Goal: Task Accomplishment & Management: Complete application form

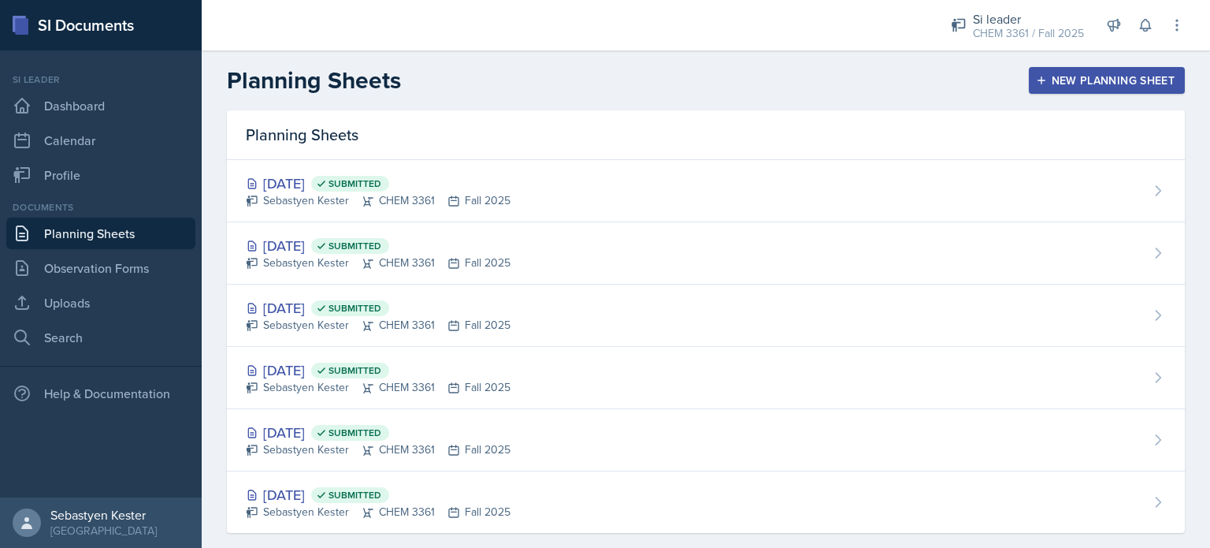
click at [1036, 84] on icon "button" at bounding box center [1041, 80] width 11 height 11
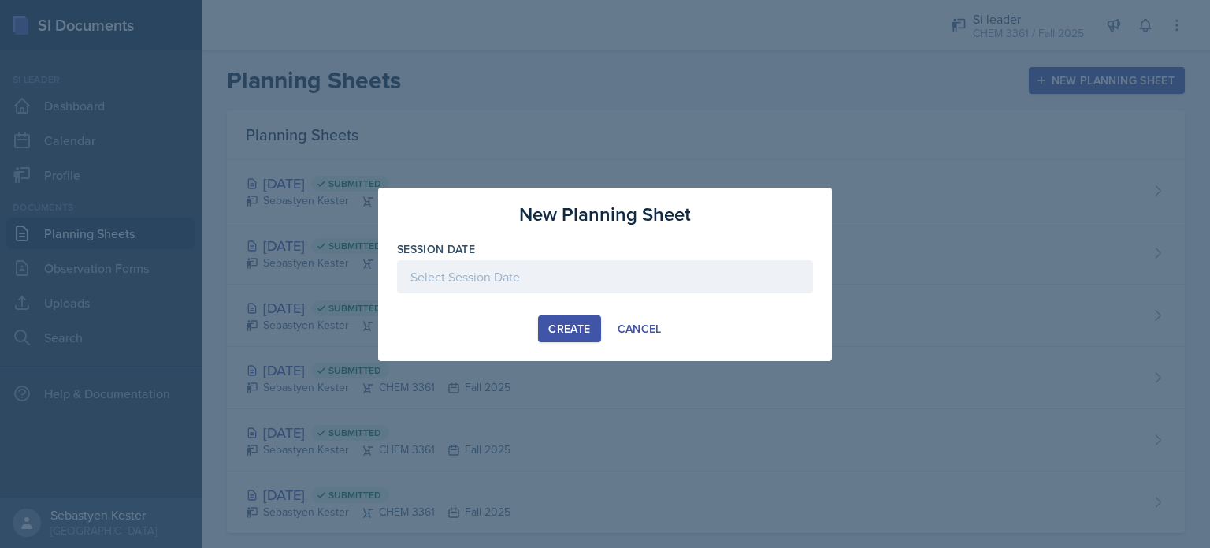
click at [674, 273] on div at bounding box center [605, 276] width 416 height 33
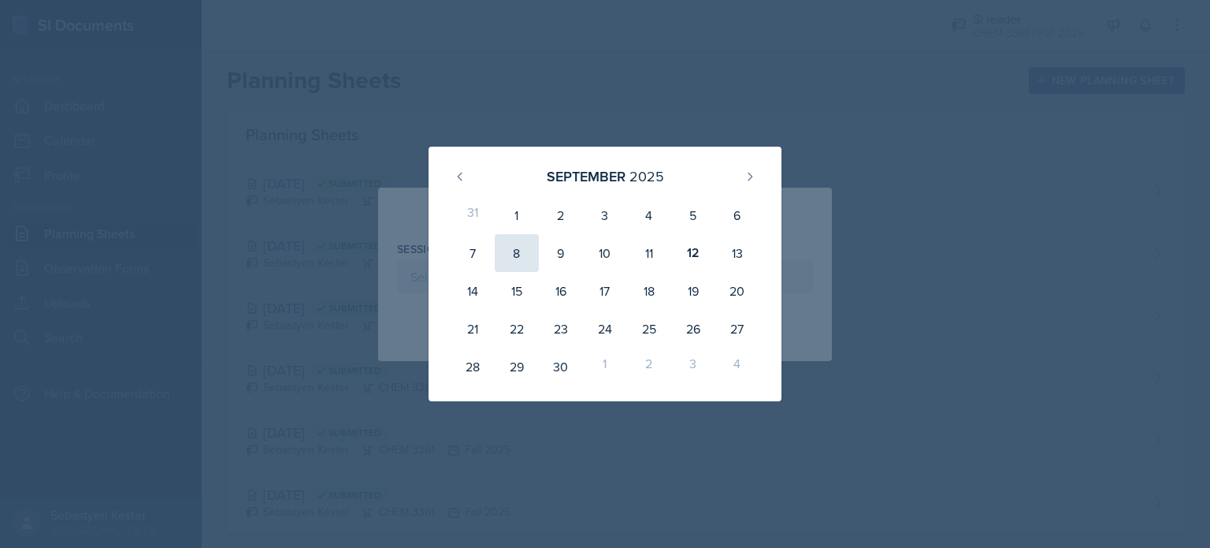
click at [525, 264] on div "8" at bounding box center [517, 253] width 44 height 38
type input "[DATE]"
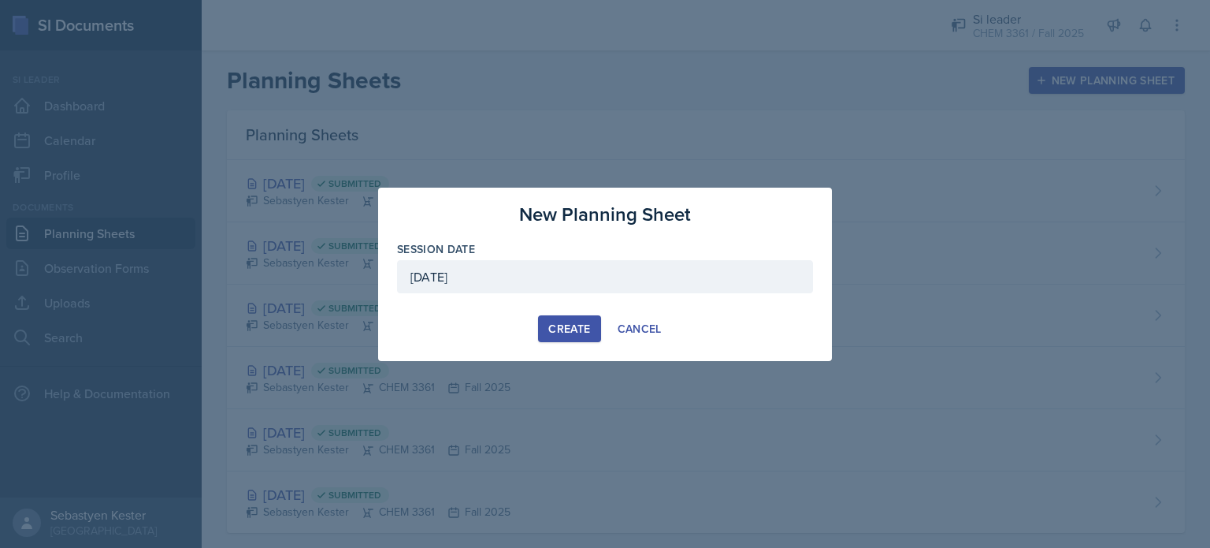
click at [569, 328] on div "Create" at bounding box center [569, 328] width 42 height 13
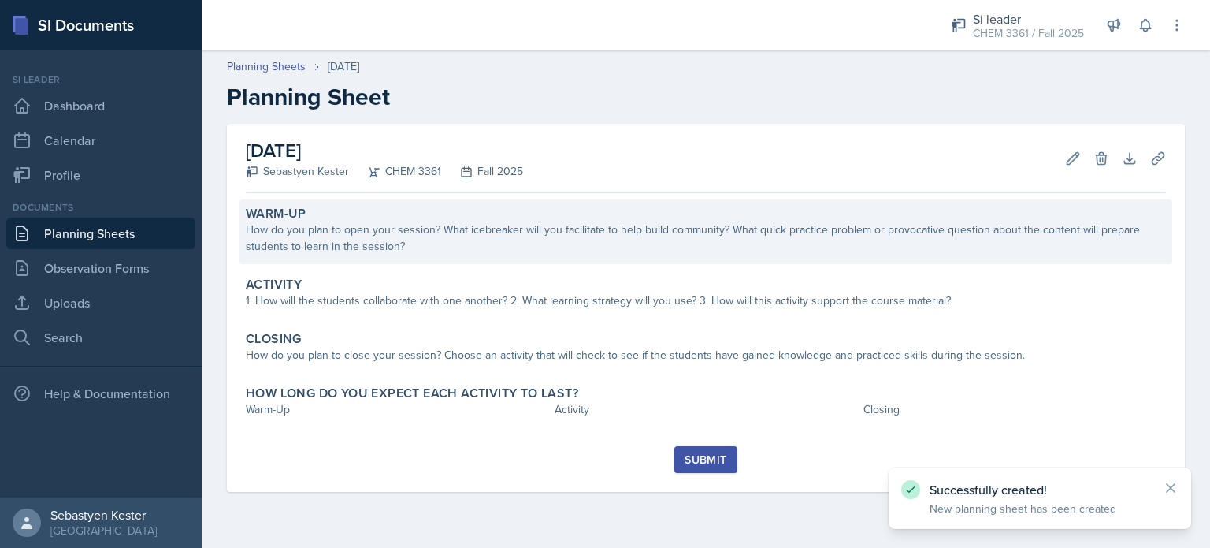
click at [427, 262] on div "Warm-Up How do you plan to open your session? What icebreaker will you facilita…" at bounding box center [706, 231] width 933 height 65
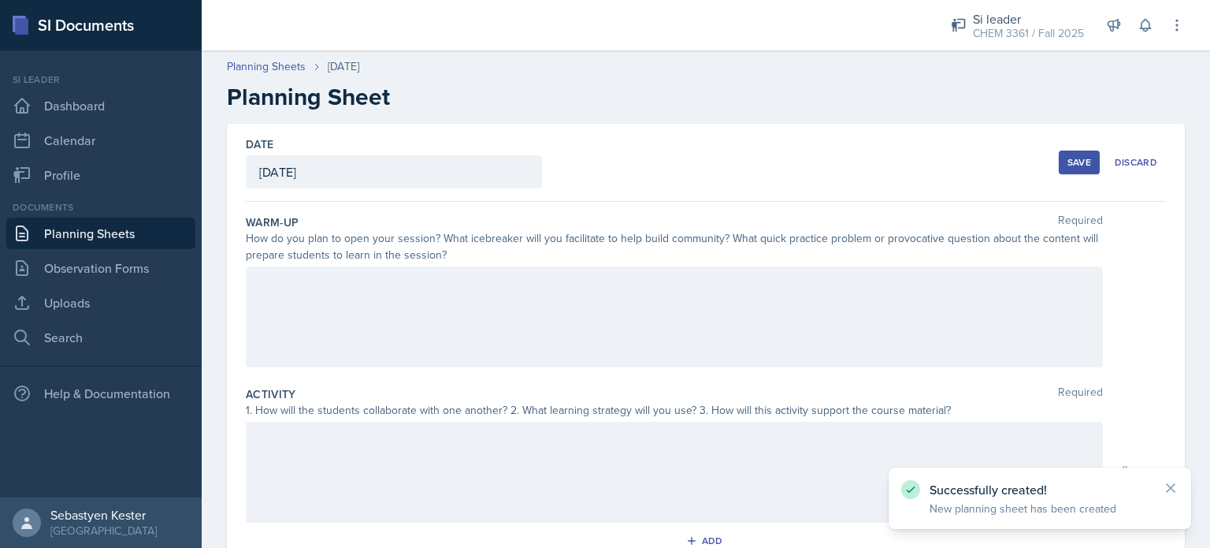
click at [332, 295] on div at bounding box center [674, 316] width 857 height 101
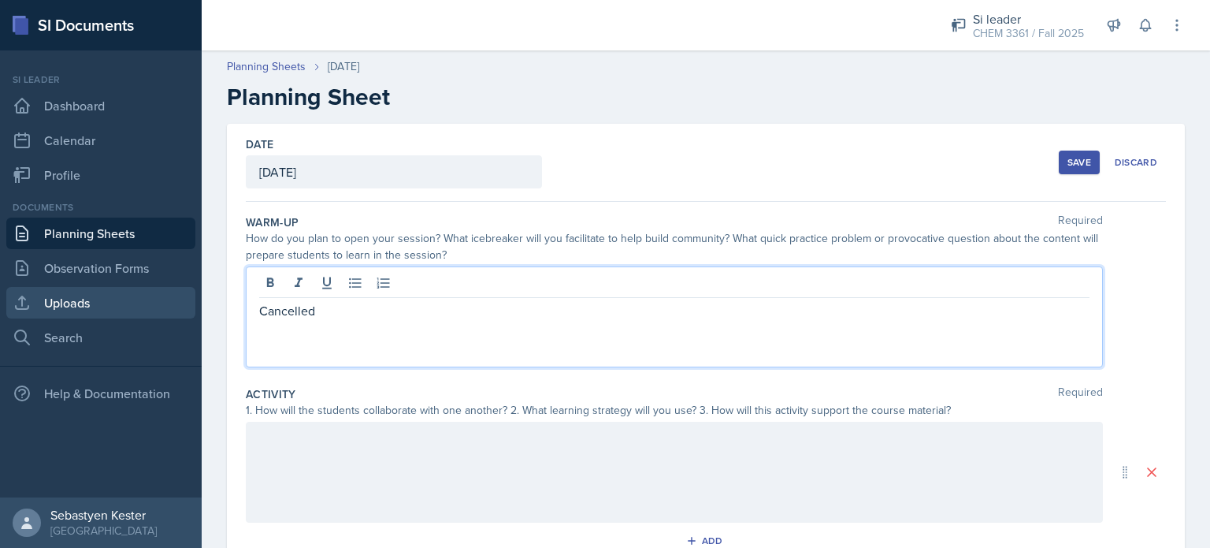
drag, startPoint x: 332, startPoint y: 311, endPoint x: 179, endPoint y: 290, distance: 154.3
click at [179, 290] on div "SI Documents Si leader Dashboard Calendar Profile Documents Planning Sheets Obs…" at bounding box center [605, 274] width 1210 height 548
copy p "Cancelled"
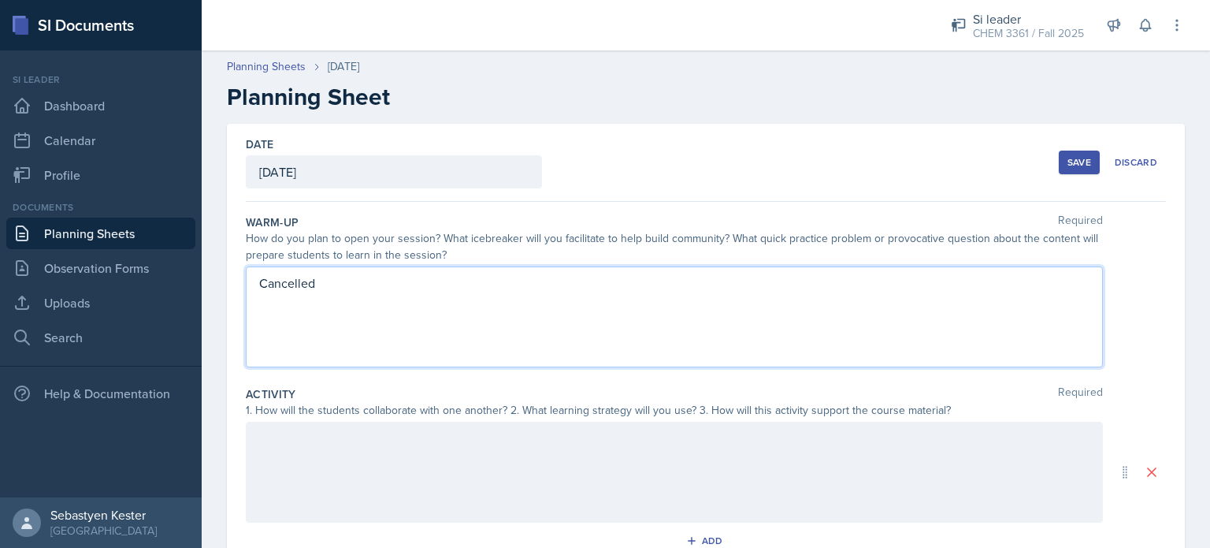
click at [277, 472] on div at bounding box center [674, 472] width 857 height 101
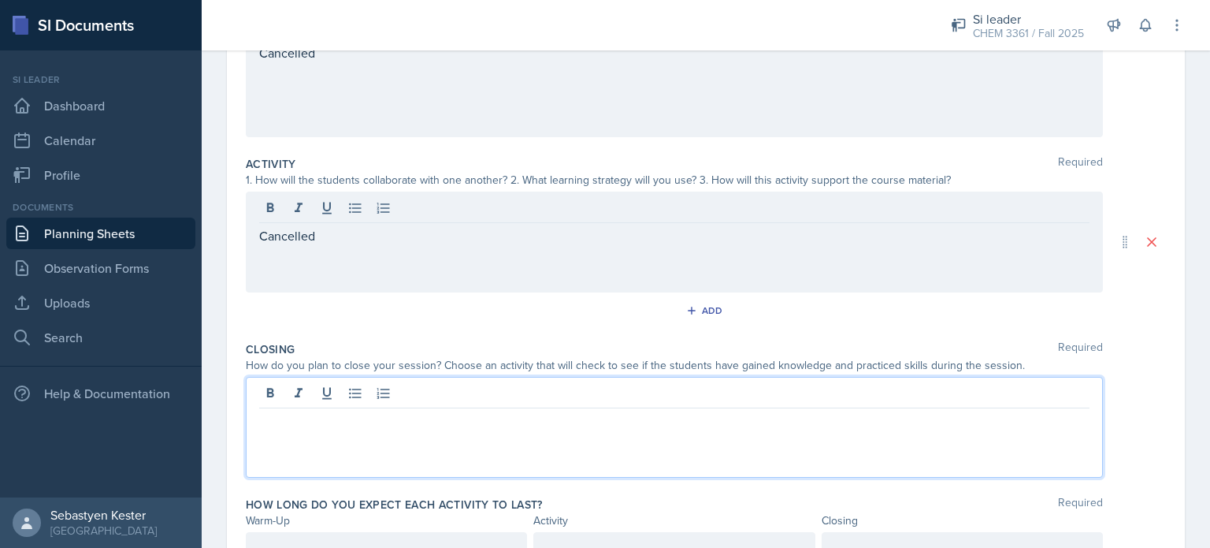
scroll to position [258, 0]
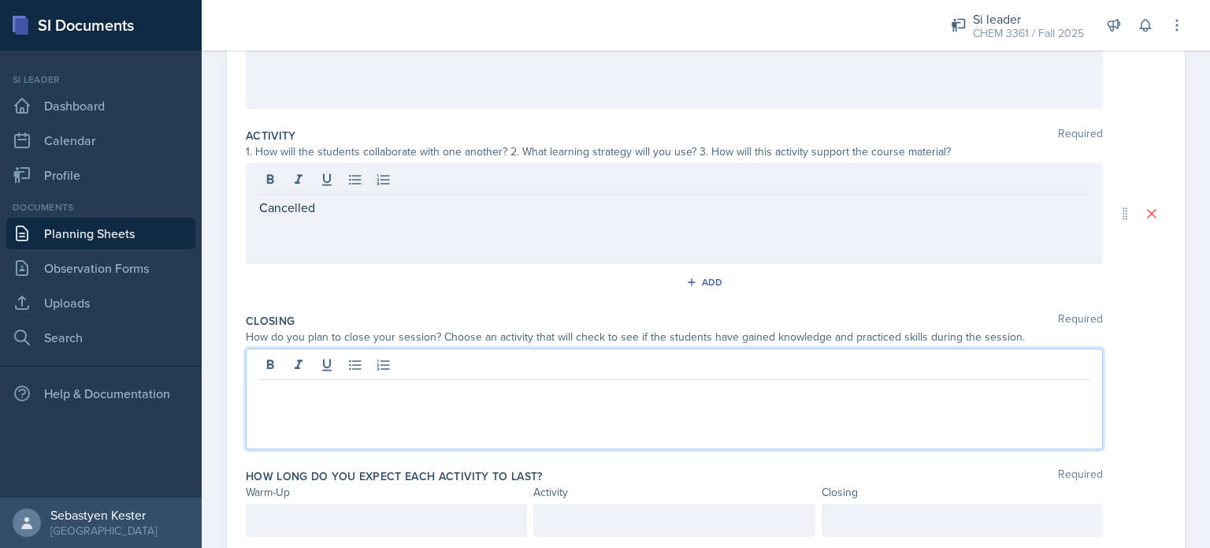
click at [311, 390] on p at bounding box center [674, 392] width 830 height 19
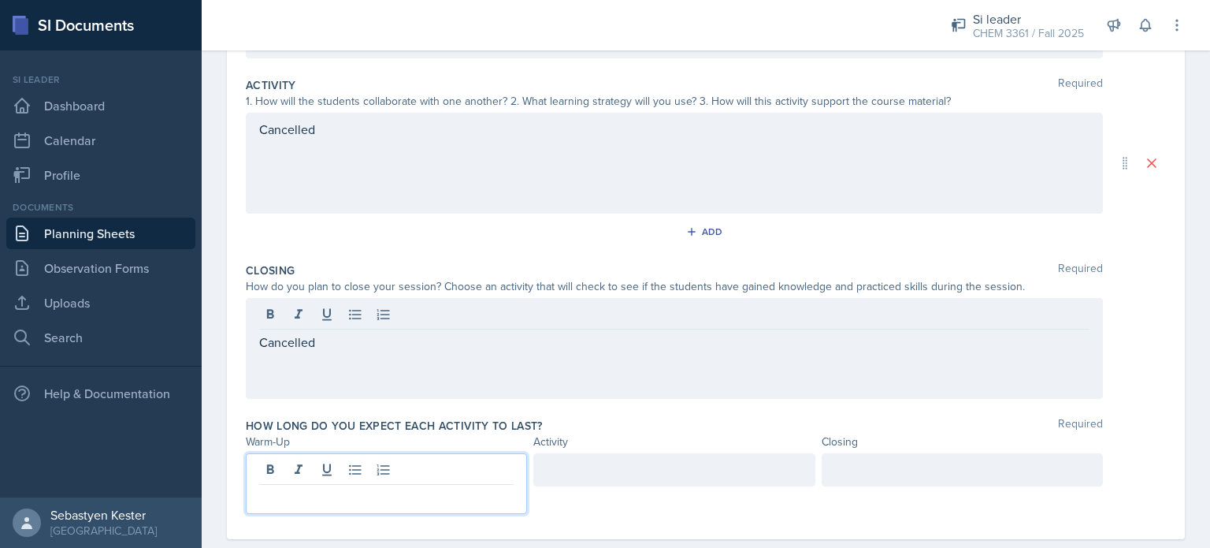
scroll to position [336, 0]
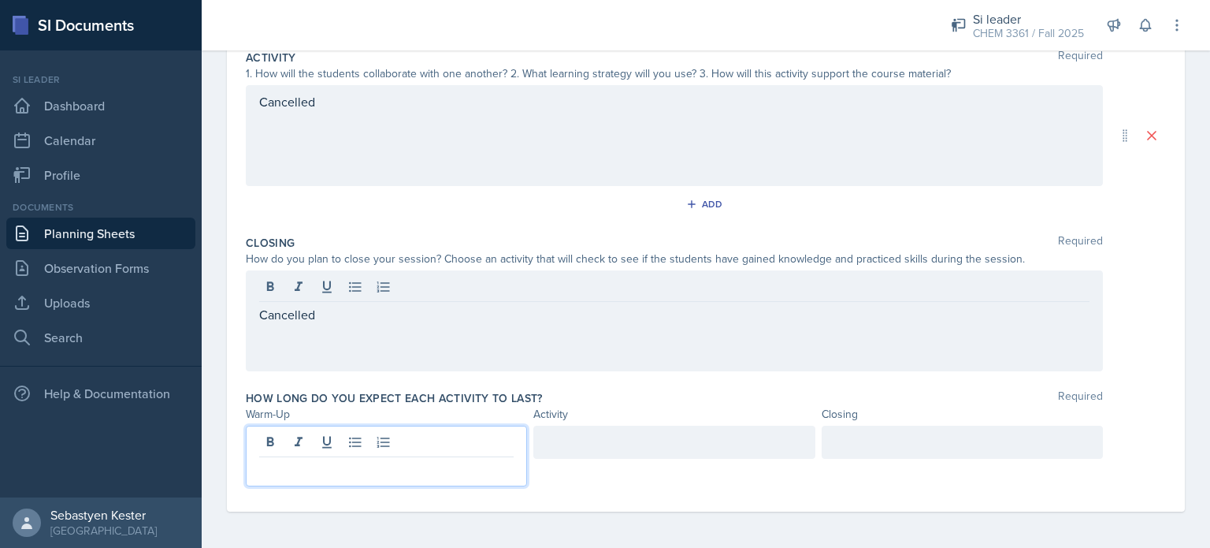
click at [343, 461] on p at bounding box center [386, 469] width 254 height 19
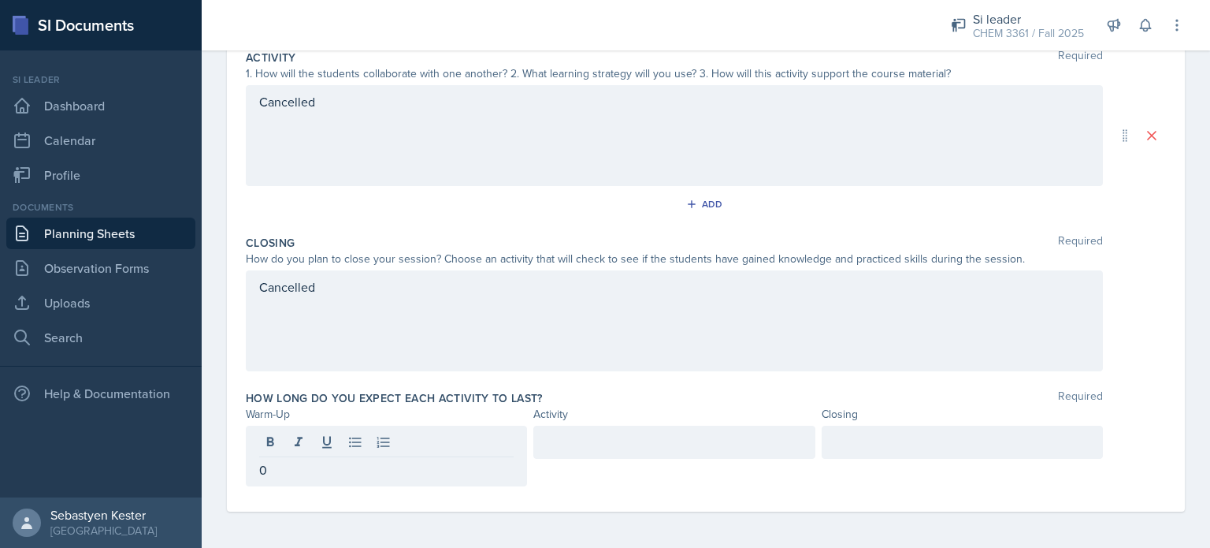
click at [624, 456] on div at bounding box center [673, 441] width 281 height 33
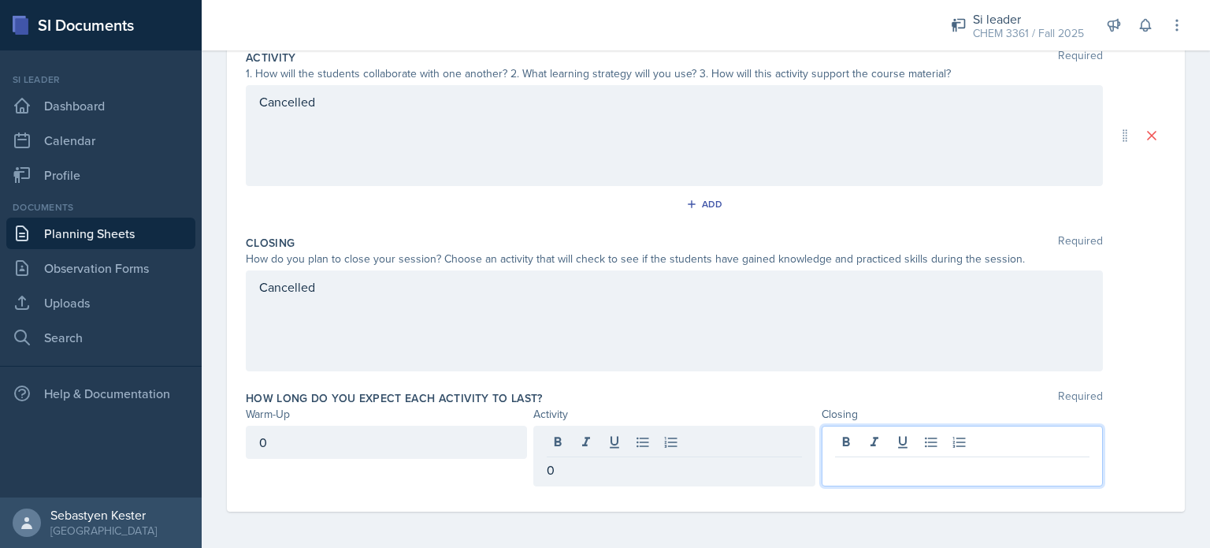
click at [857, 447] on div at bounding box center [962, 455] width 281 height 61
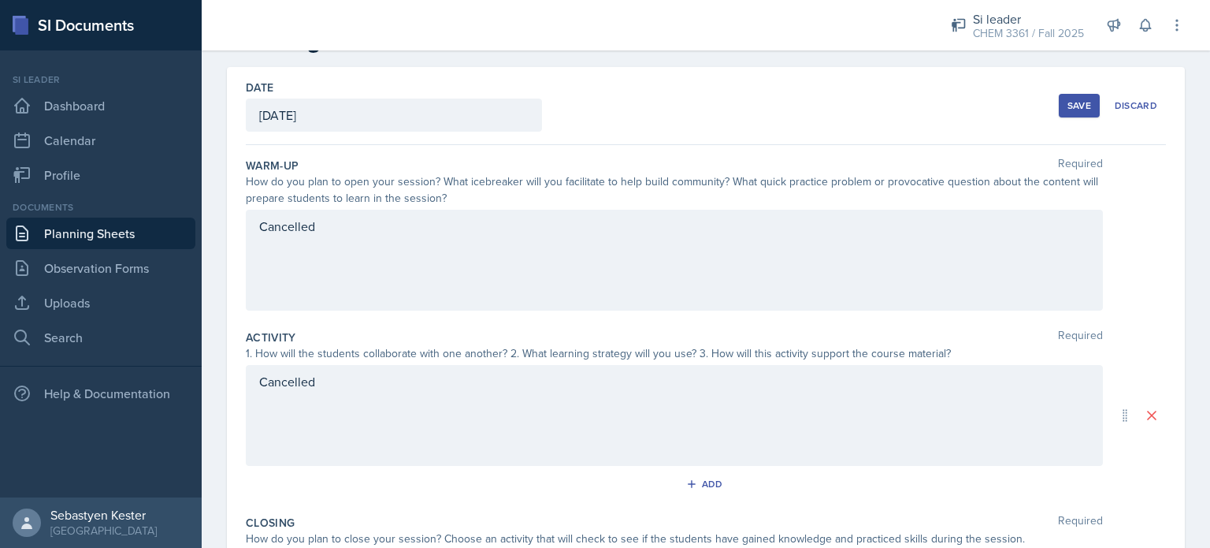
scroll to position [0, 0]
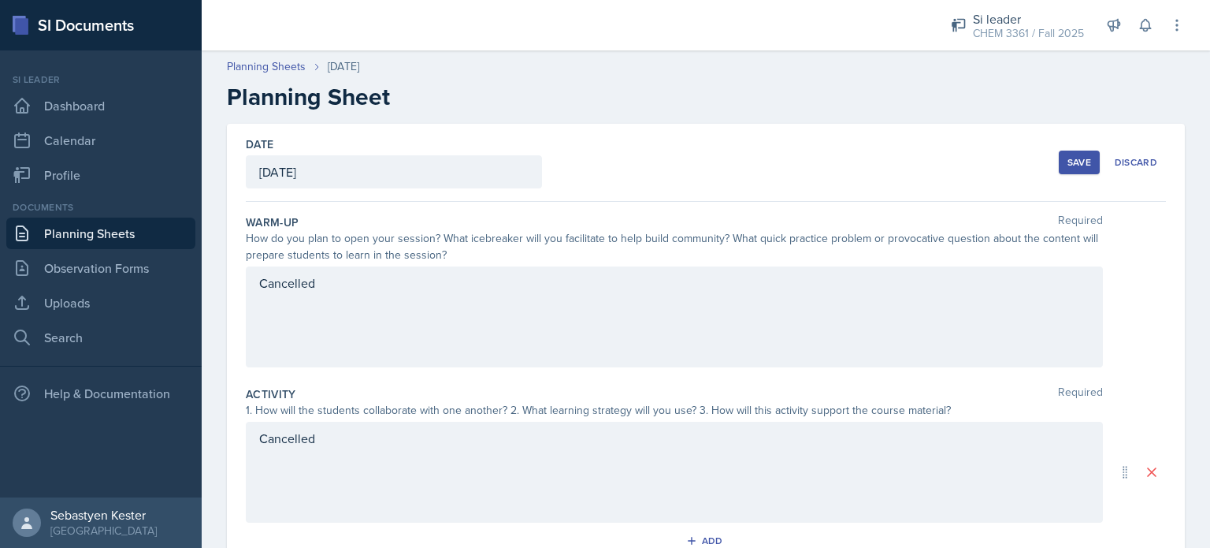
click at [1068, 160] on div "Save" at bounding box center [1080, 162] width 24 height 13
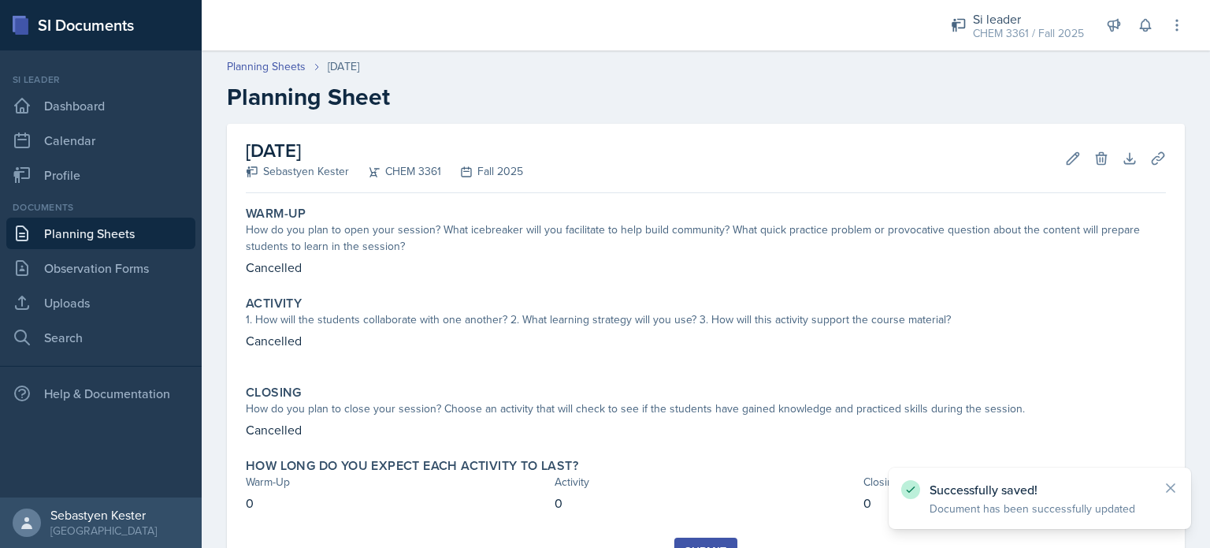
scroll to position [72, 0]
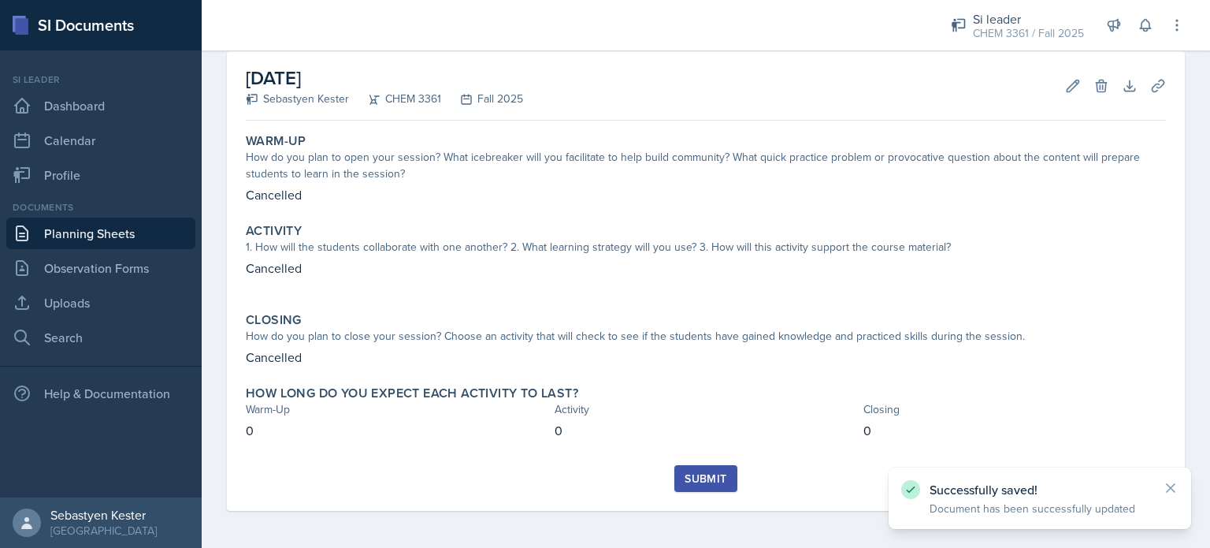
click at [709, 478] on div "Submit" at bounding box center [706, 478] width 42 height 13
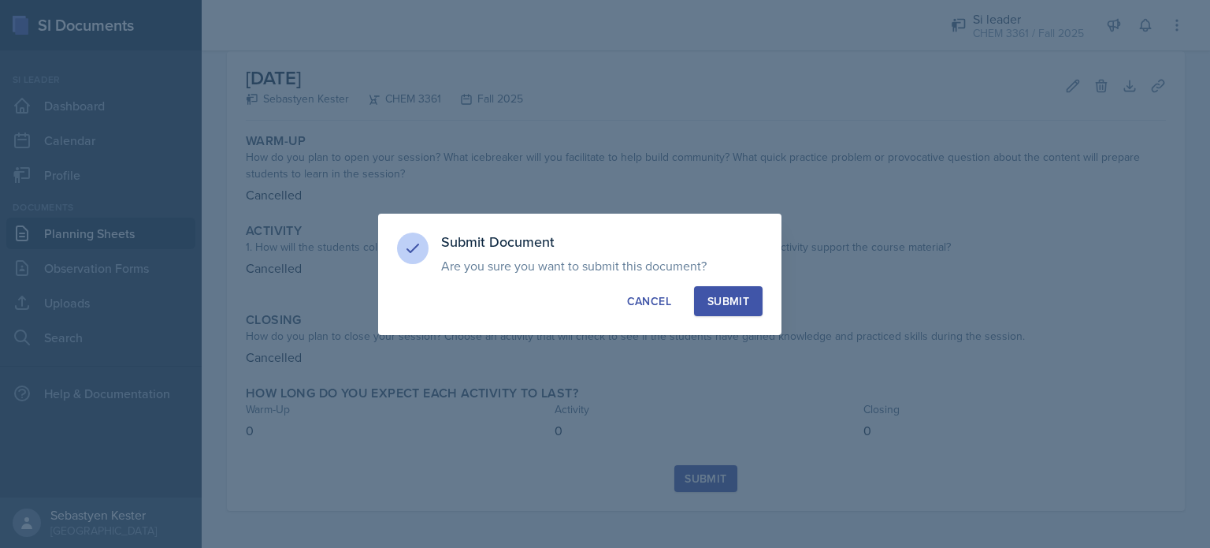
click at [750, 298] on button "Submit" at bounding box center [728, 301] width 69 height 30
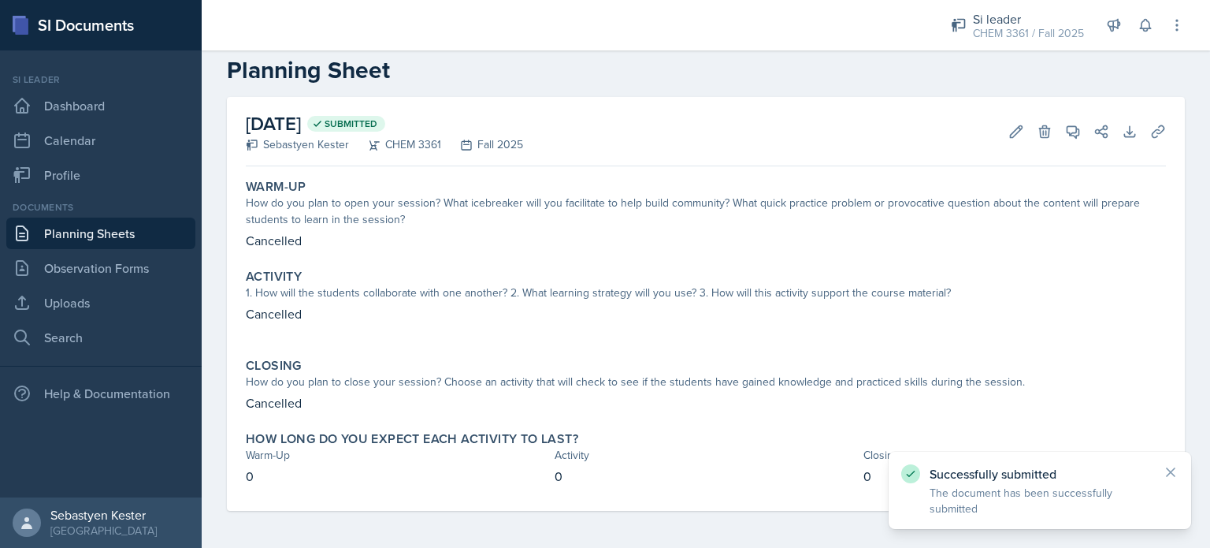
click at [91, 226] on link "Planning Sheets" at bounding box center [100, 233] width 189 height 32
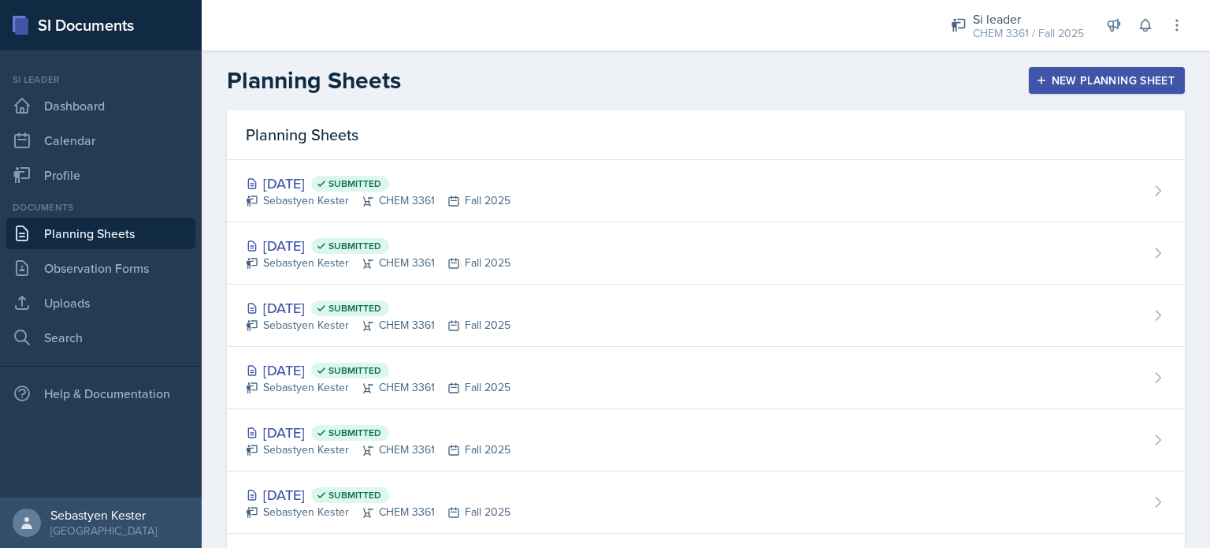
click at [1081, 81] on div "New Planning Sheet" at bounding box center [1107, 80] width 136 height 13
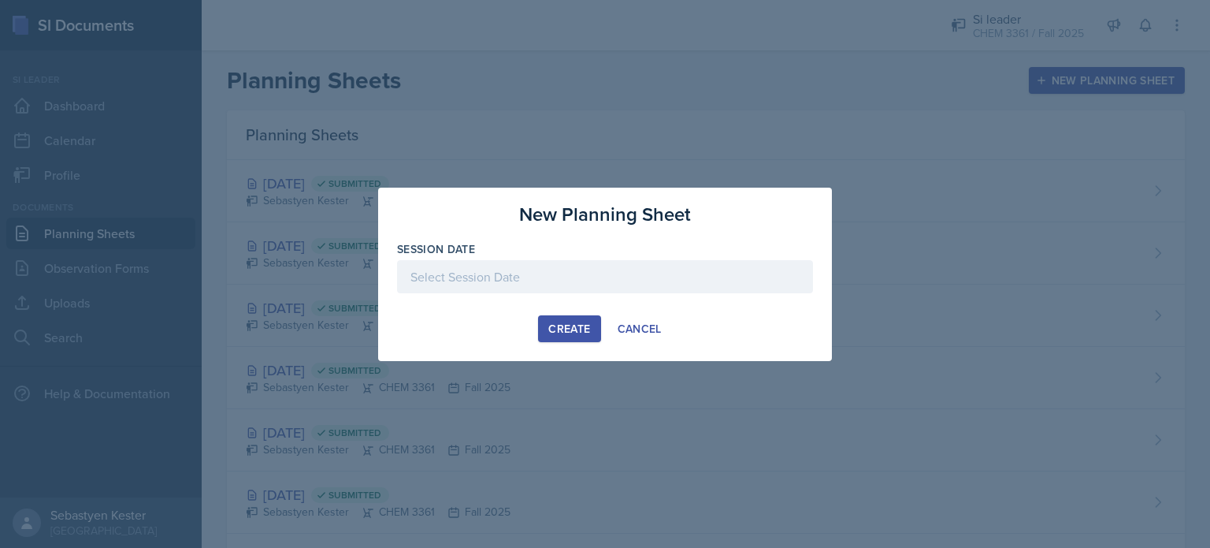
click at [632, 269] on div at bounding box center [605, 276] width 416 height 33
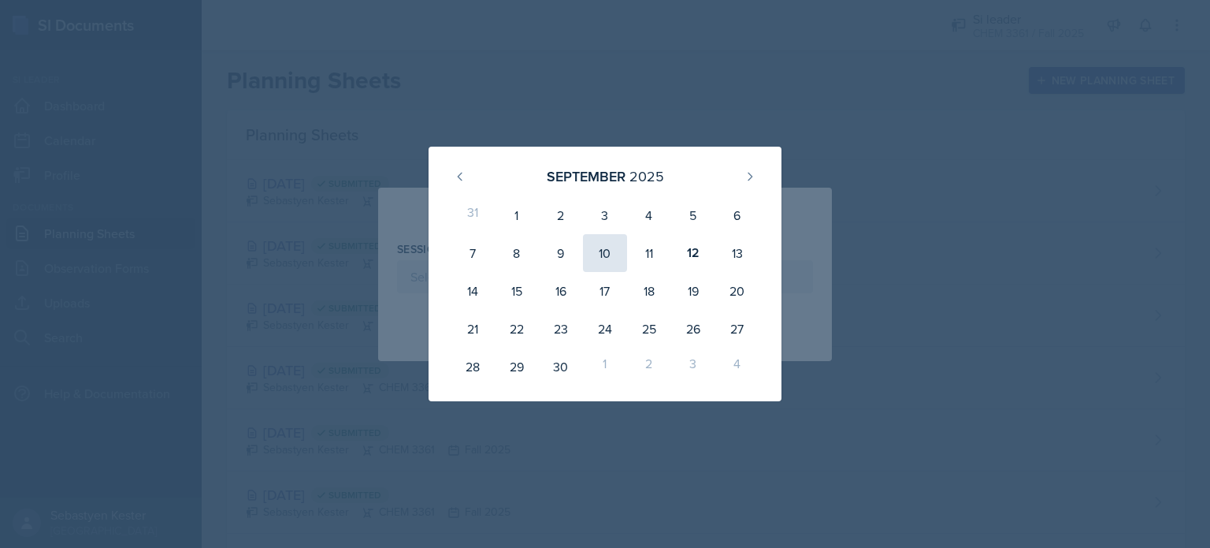
click at [615, 256] on div "10" at bounding box center [605, 253] width 44 height 38
type input "[DATE]"
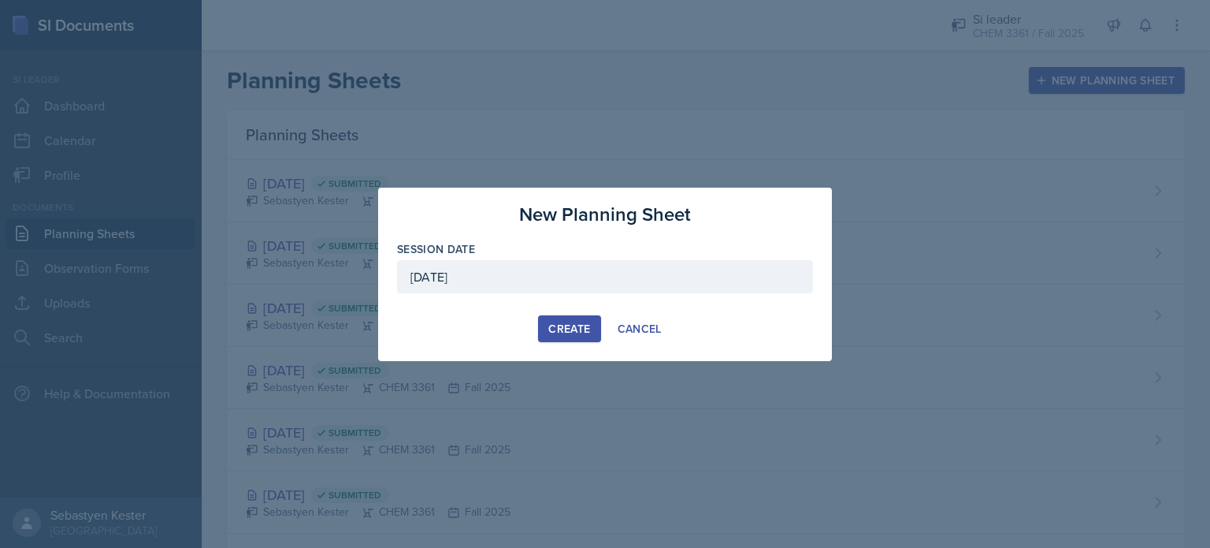
click at [567, 336] on button "Create" at bounding box center [569, 328] width 62 height 27
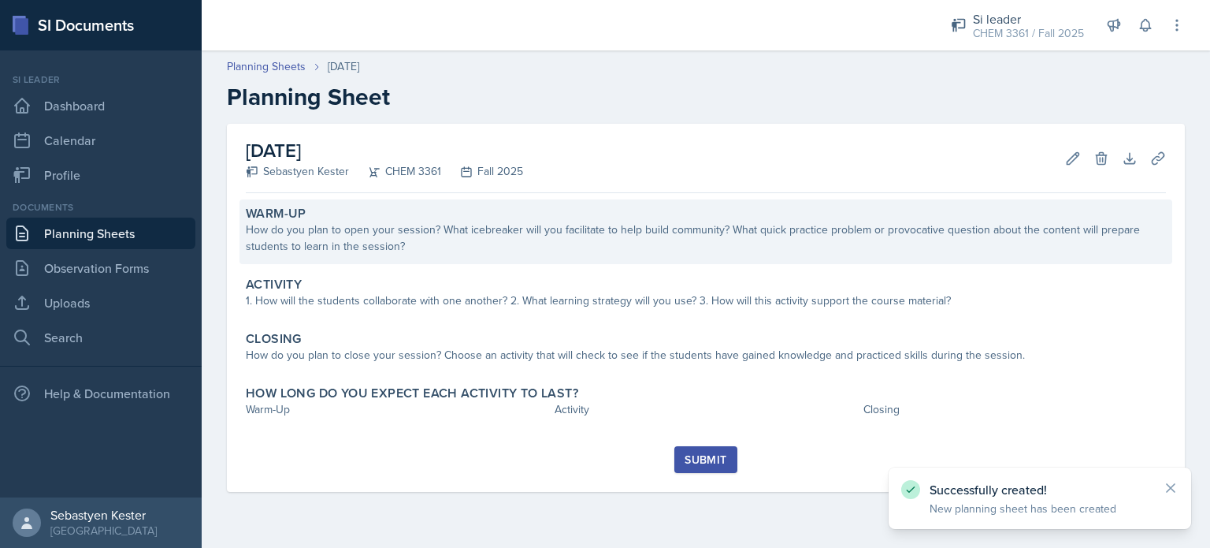
click at [386, 247] on div "How do you plan to open your session? What icebreaker will you facilitate to he…" at bounding box center [706, 237] width 920 height 33
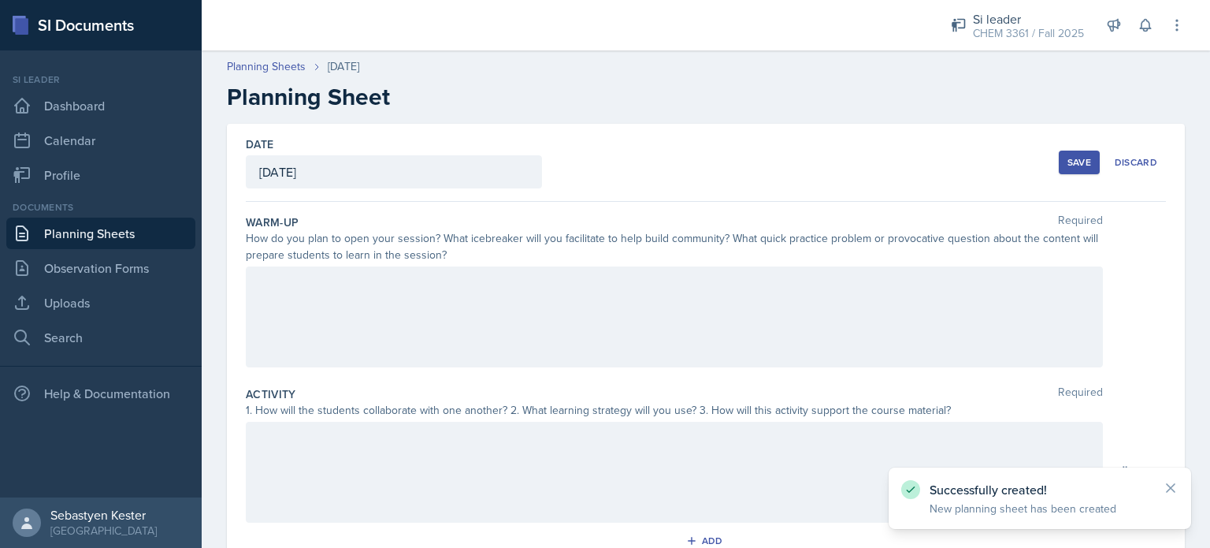
click at [328, 299] on div at bounding box center [674, 316] width 857 height 101
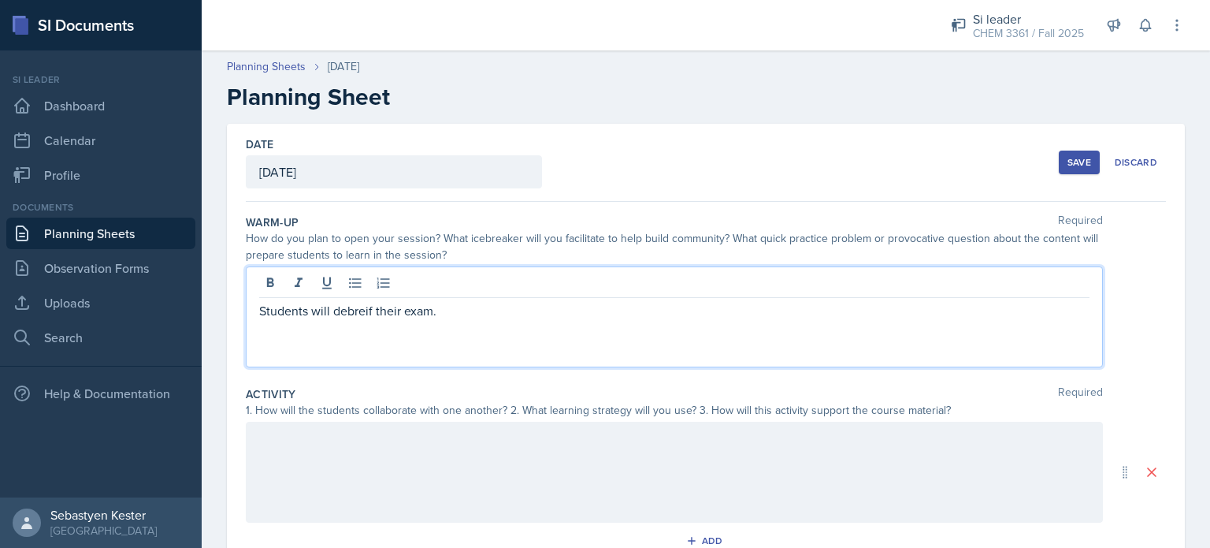
click at [359, 314] on p "Students will debreif their exam." at bounding box center [674, 310] width 830 height 19
click at [460, 306] on p "Students will brief their exam." at bounding box center [674, 310] width 830 height 19
click at [348, 312] on p "Students will brief their exam." at bounding box center [674, 310] width 830 height 19
click at [332, 310] on p "Students will brief their exam." at bounding box center [674, 310] width 830 height 19
click at [458, 310] on p "Students will debrief their exam." at bounding box center [674, 310] width 830 height 19
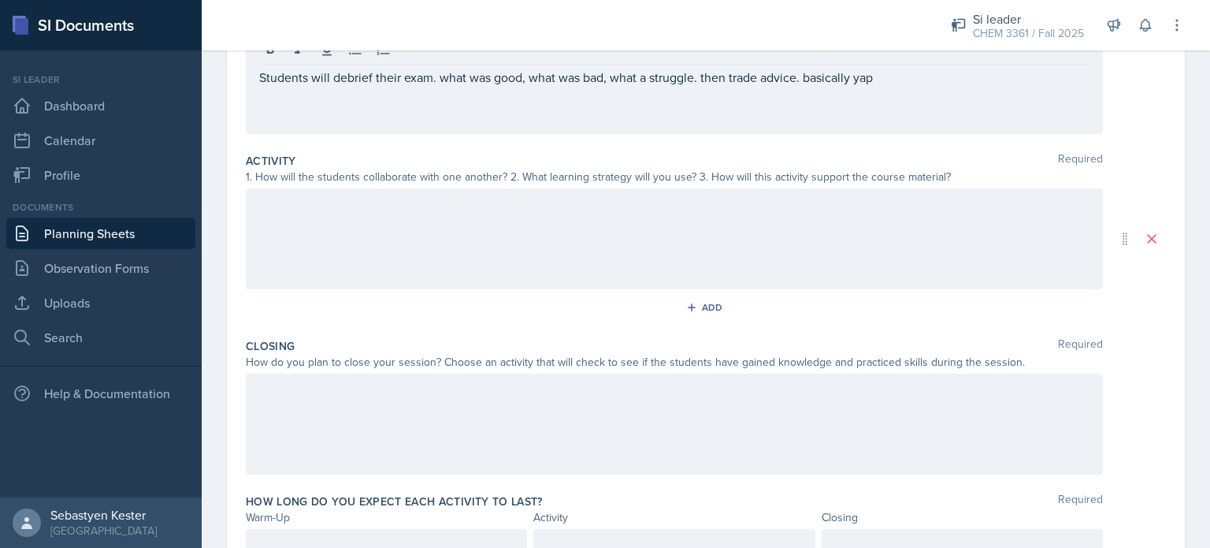
click at [546, 228] on div at bounding box center [674, 238] width 857 height 101
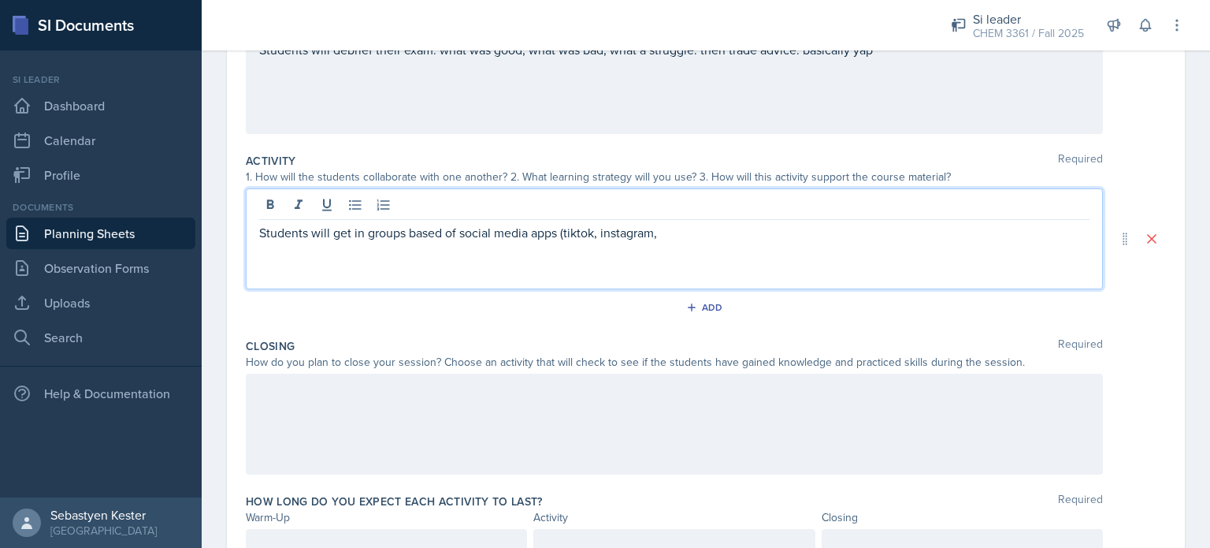
click at [570, 231] on p "Students will get in groups based of social media apps (tiktok, instagram," at bounding box center [674, 232] width 830 height 19
click at [630, 225] on p "Students will get in groups based of social media apps (TikTok, instagram," at bounding box center [674, 232] width 830 height 19
click at [678, 226] on p "Students will get in groups based of social media apps (TikTok, Instagram," at bounding box center [674, 232] width 830 height 19
click at [734, 236] on p "Students will get in groups based of social media apps (TikTok, Instagram, Face…" at bounding box center [674, 232] width 830 height 19
click at [832, 227] on p "Students will get in groups based of social media apps (TikTok, Instagram, Face…" at bounding box center [674, 232] width 830 height 19
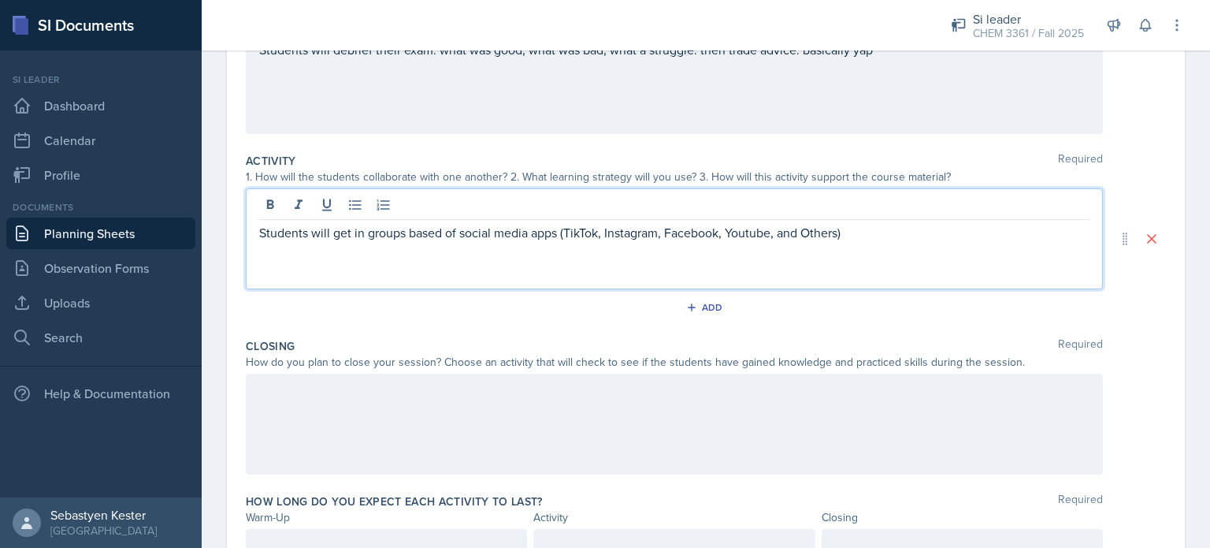
click at [747, 228] on p "Students will get in groups based of social media apps (TikTok, Instagram, Face…" at bounding box center [674, 232] width 830 height 19
click at [455, 232] on p "Students will get in groups based of social media apps (TikTok, Instagram, Face…" at bounding box center [674, 232] width 830 height 19
click at [927, 232] on p "Students will get in groups based on social media apps (TikTok, Instagram, Face…" at bounding box center [674, 232] width 830 height 19
click at [463, 252] on p "Students will get in groups based on social media apps (TikTok, Instagram, Face…" at bounding box center [674, 242] width 830 height 38
click at [854, 226] on p "Students will get in groups based on social media apps (TikTok, Instagram, Face…" at bounding box center [674, 242] width 830 height 38
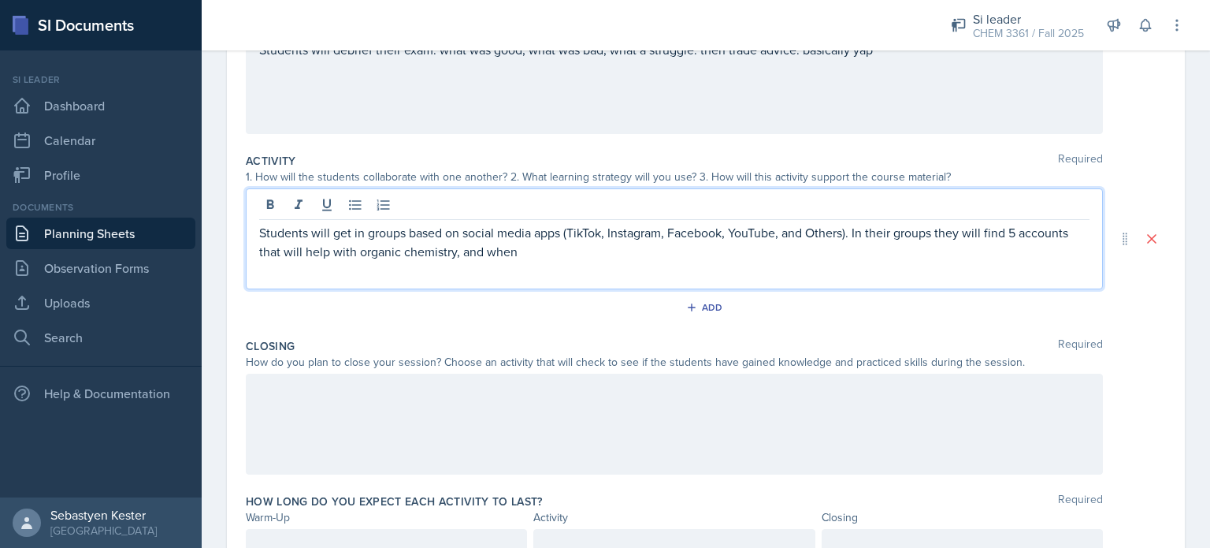
click at [917, 242] on p "Students will get in groups based on social media apps (TikTok, Instagram, Face…" at bounding box center [674, 242] width 830 height 38
click at [914, 229] on p "Students will get in groups based on social media apps (TikTok, Instagram, Face…" at bounding box center [674, 242] width 830 height 38
click at [526, 255] on p "Students will get in groups based on social media apps (TikTok, Instagram, Face…" at bounding box center [674, 242] width 830 height 38
click at [418, 392] on div at bounding box center [674, 423] width 857 height 101
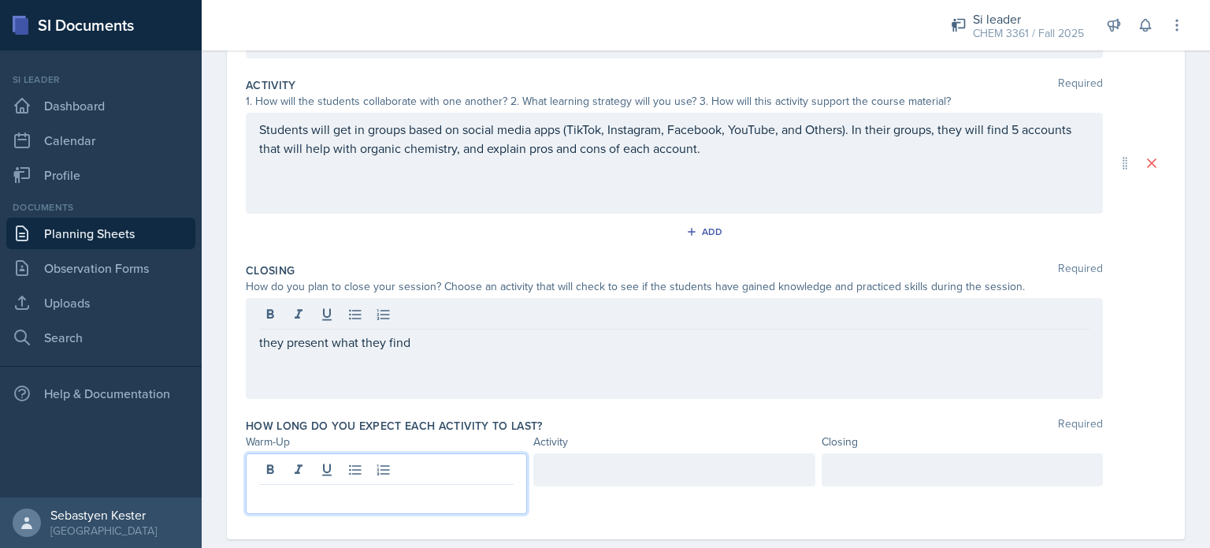
scroll to position [336, 0]
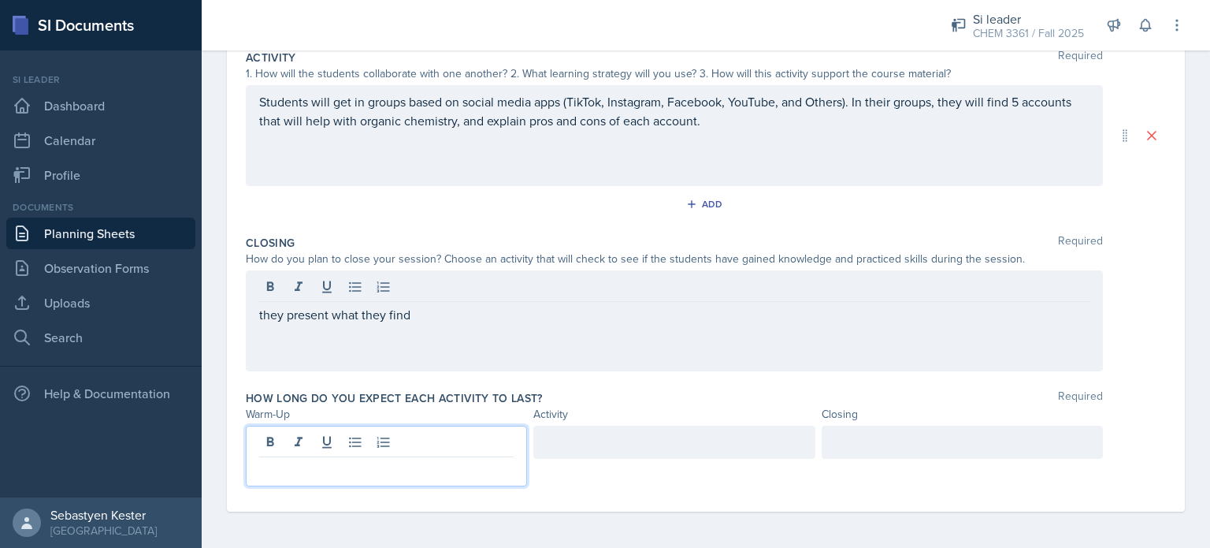
click at [300, 466] on p at bounding box center [386, 469] width 254 height 19
click at [653, 447] on div at bounding box center [673, 441] width 281 height 33
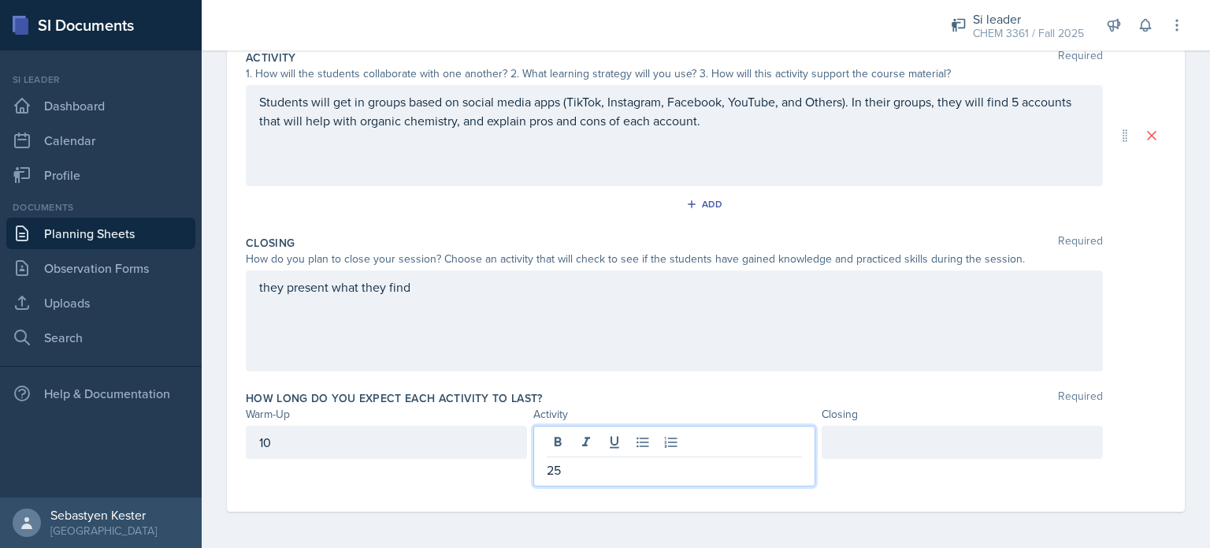
click at [897, 444] on div at bounding box center [962, 441] width 281 height 33
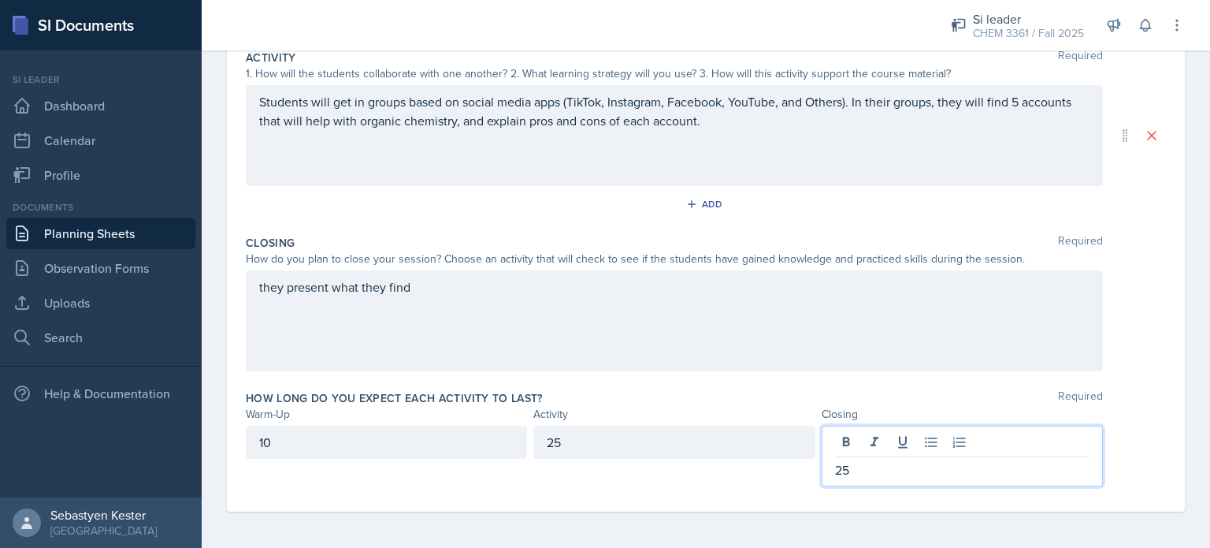
scroll to position [0, 0]
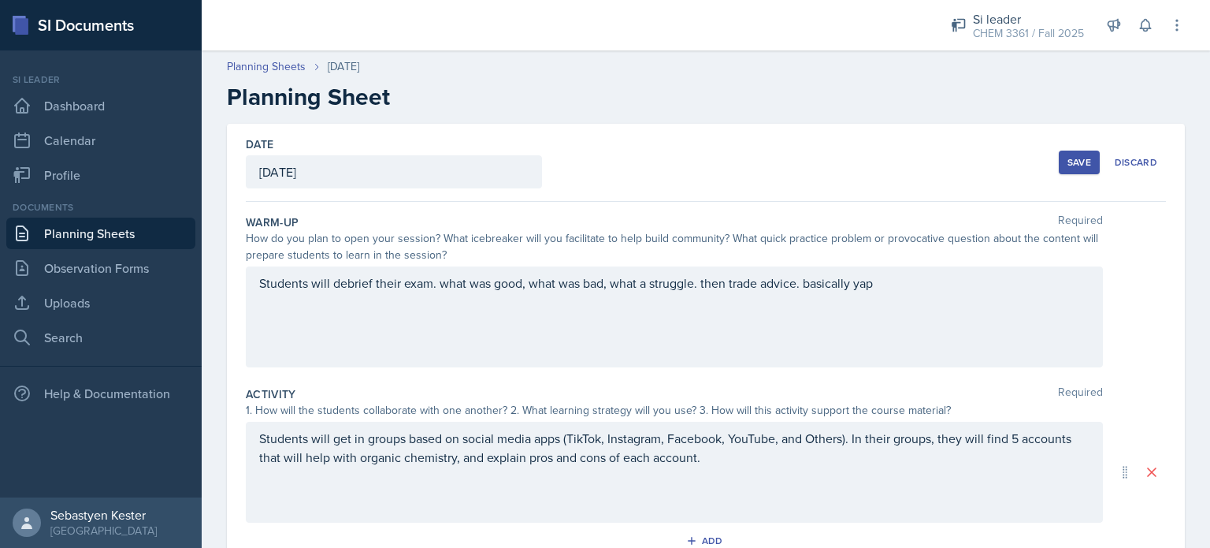
click at [1068, 165] on div "Save" at bounding box center [1080, 162] width 24 height 13
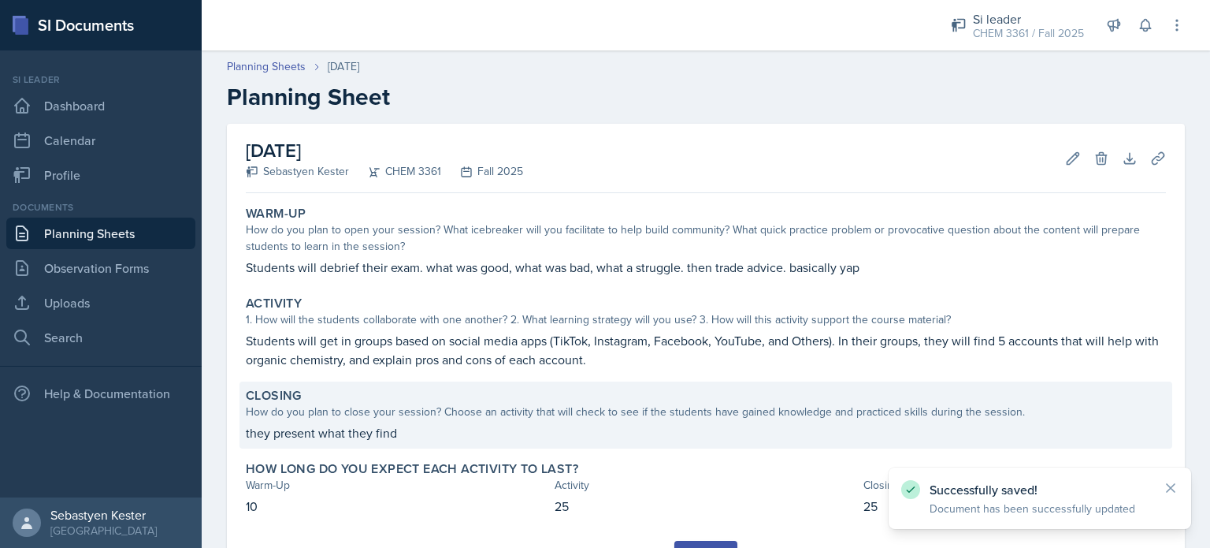
scroll to position [76, 0]
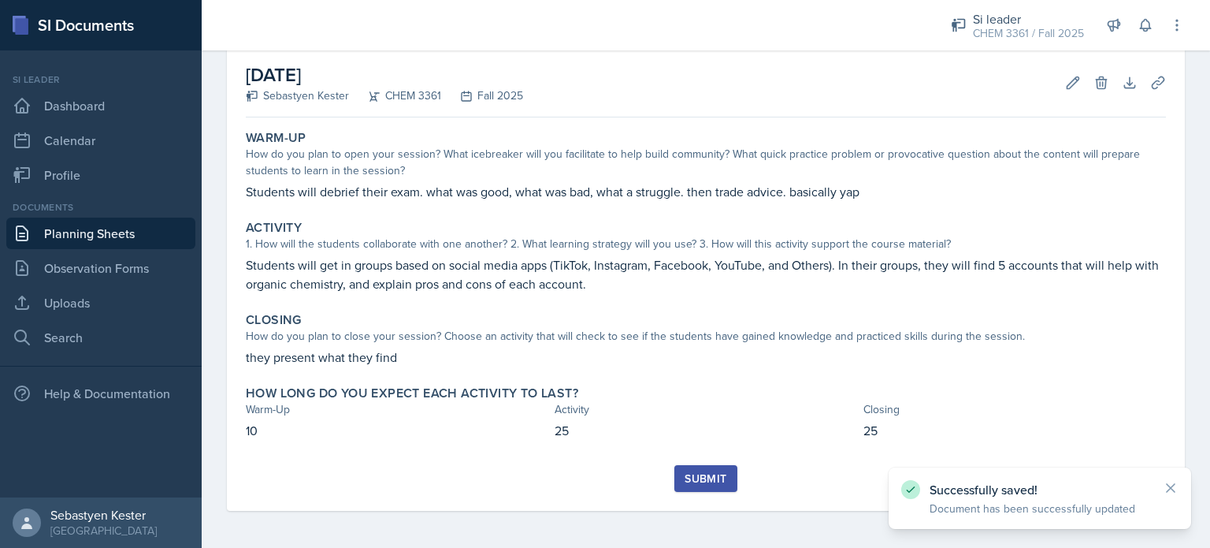
click at [704, 485] on div "Submit" at bounding box center [706, 478] width 42 height 13
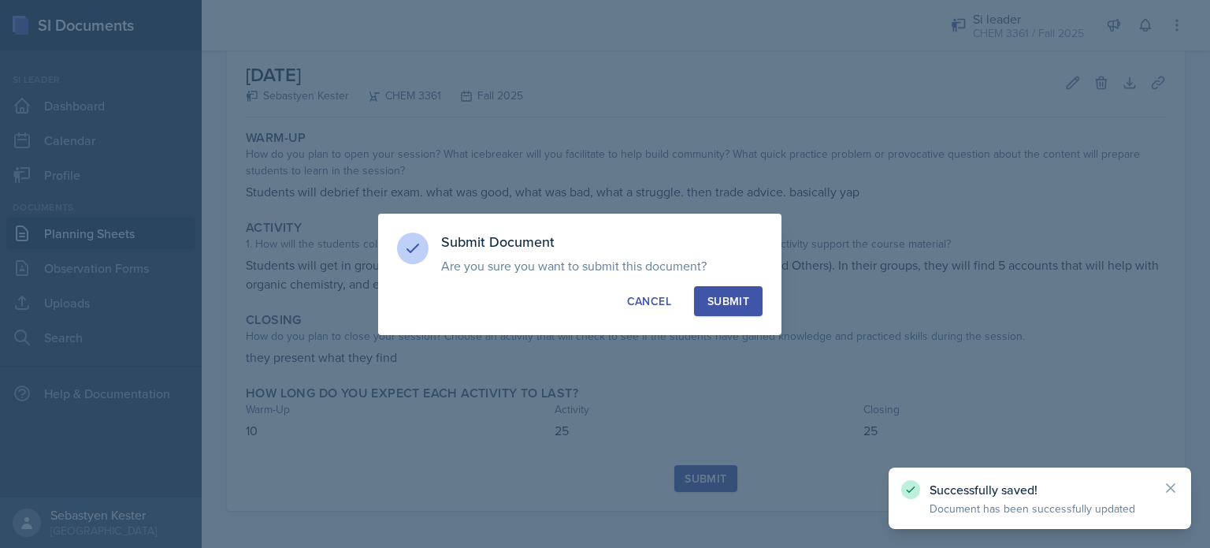
click at [728, 304] on div "Submit" at bounding box center [729, 301] width 42 height 16
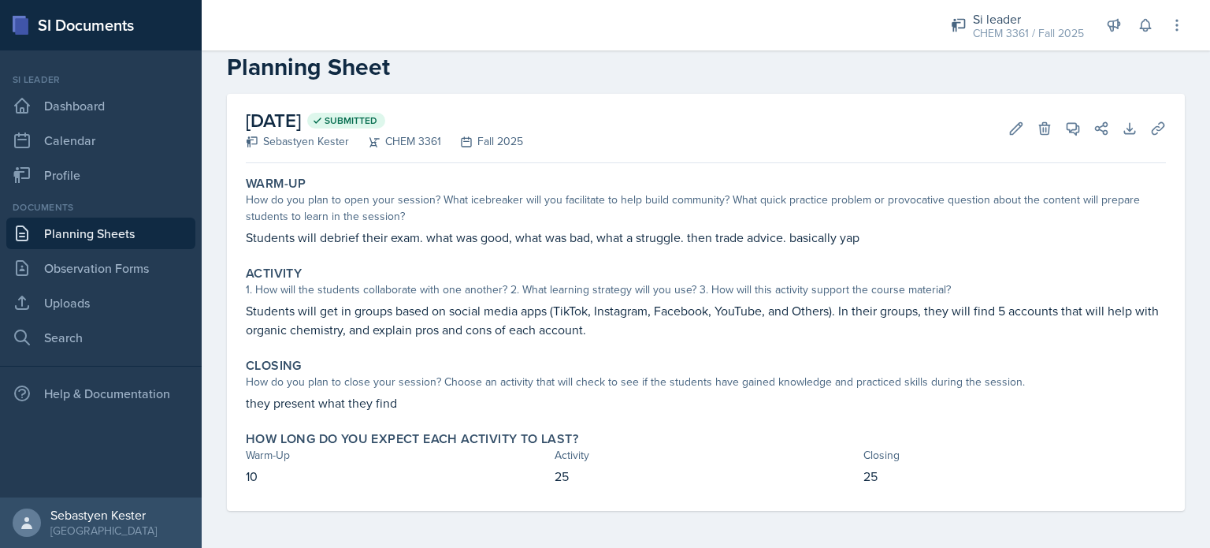
scroll to position [0, 0]
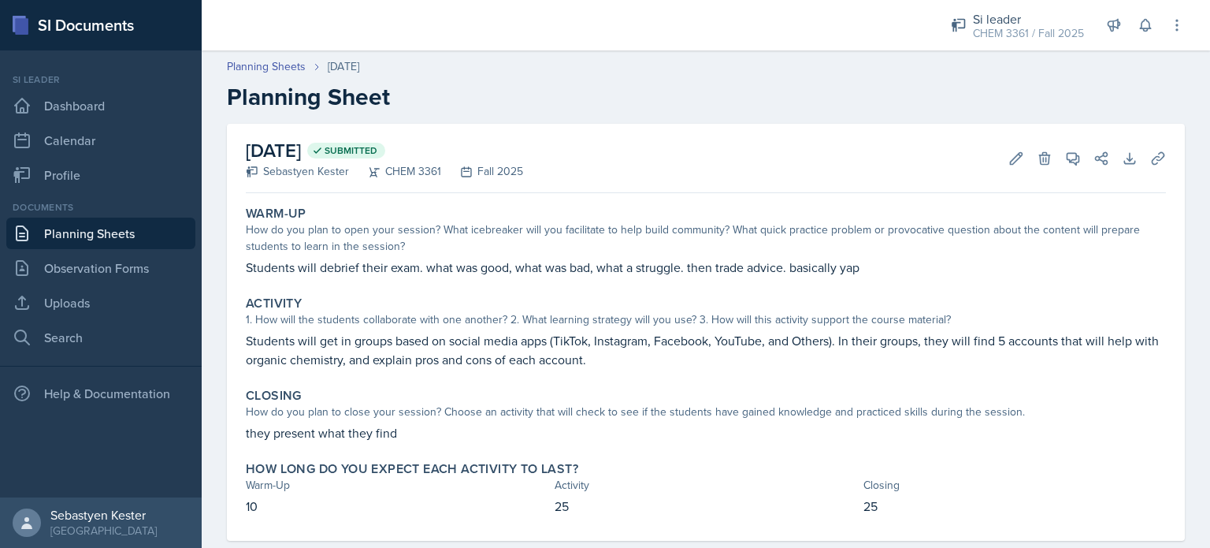
click at [74, 231] on link "Planning Sheets" at bounding box center [100, 233] width 189 height 32
